Goal: Find specific page/section

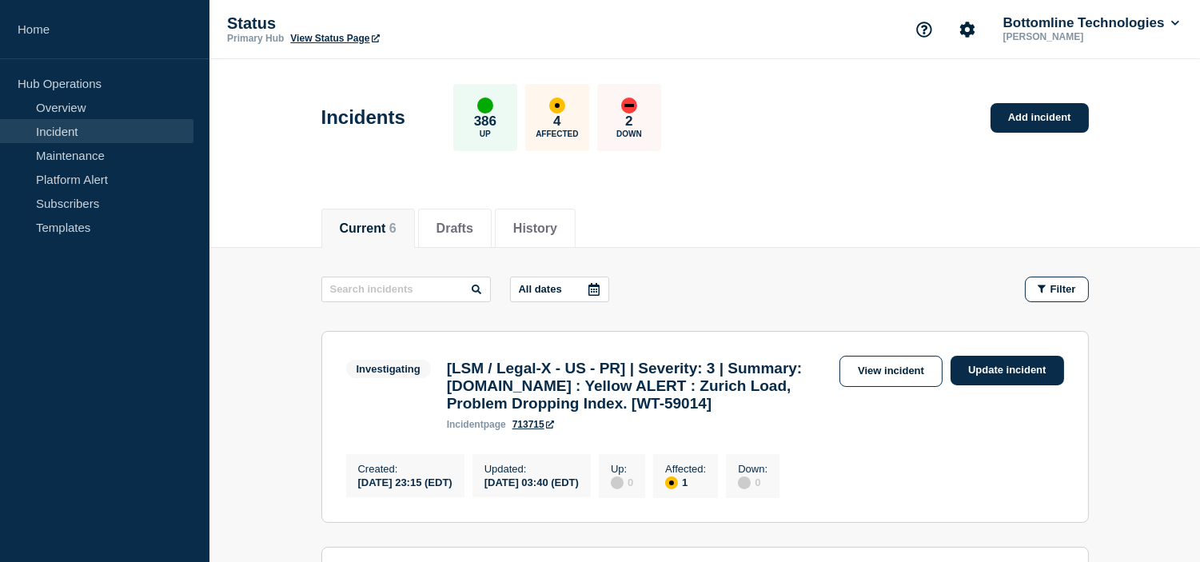
click at [714, 220] on div "Current 6 Drafts History" at bounding box center [704, 220] width 767 height 54
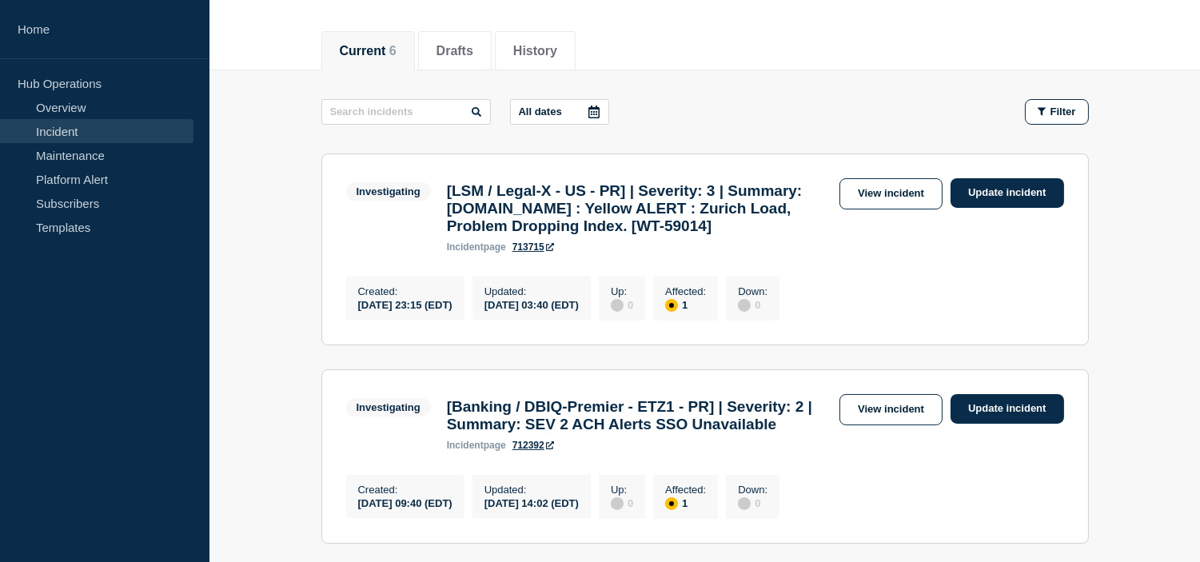
scroll to position [266, 0]
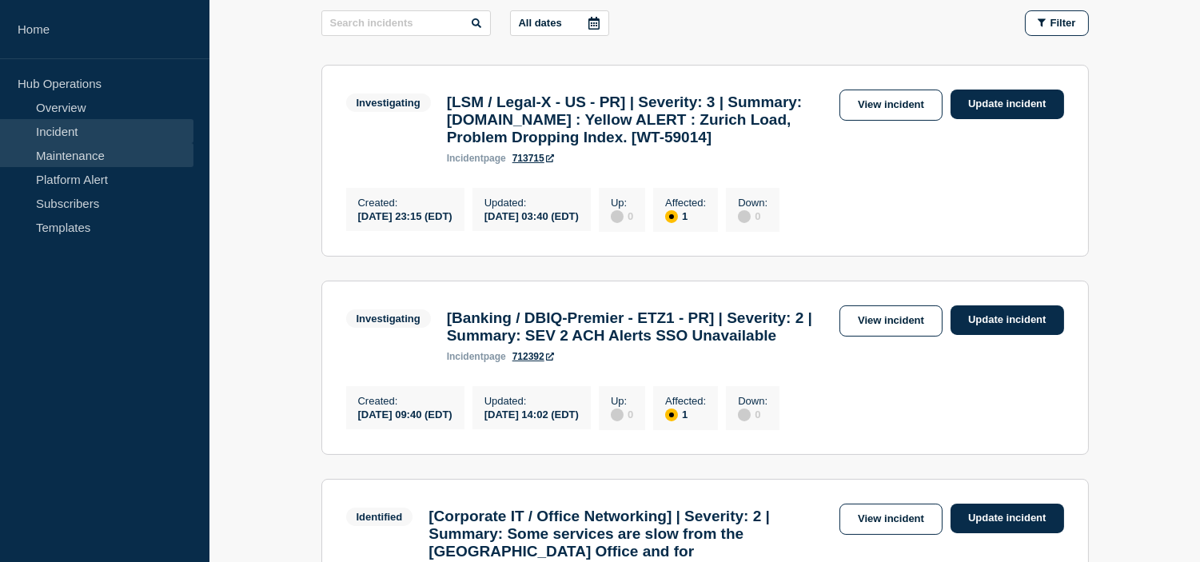
click at [75, 161] on link "Maintenance" at bounding box center [96, 155] width 193 height 24
